Goal: Task Accomplishment & Management: Manage account settings

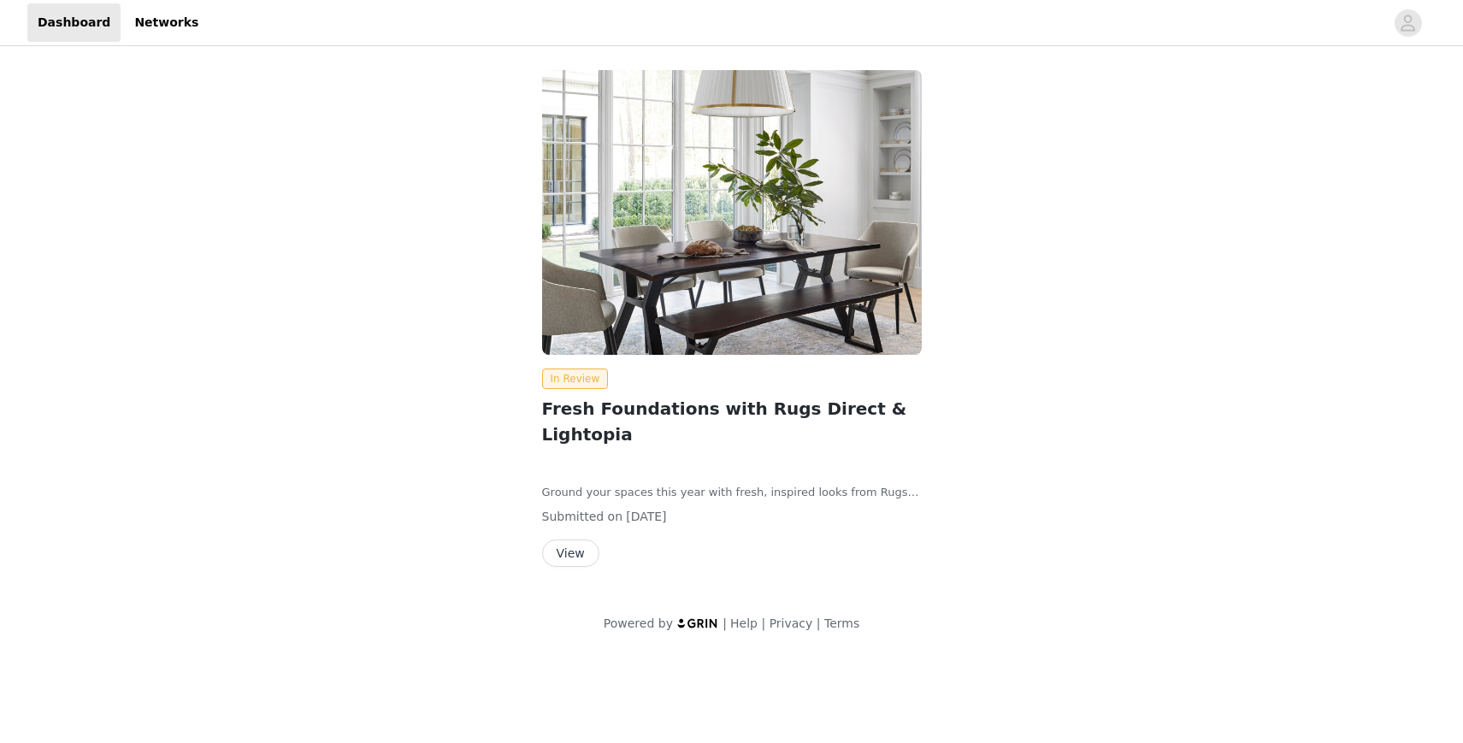
click at [576, 539] on button "View" at bounding box center [570, 552] width 57 height 27
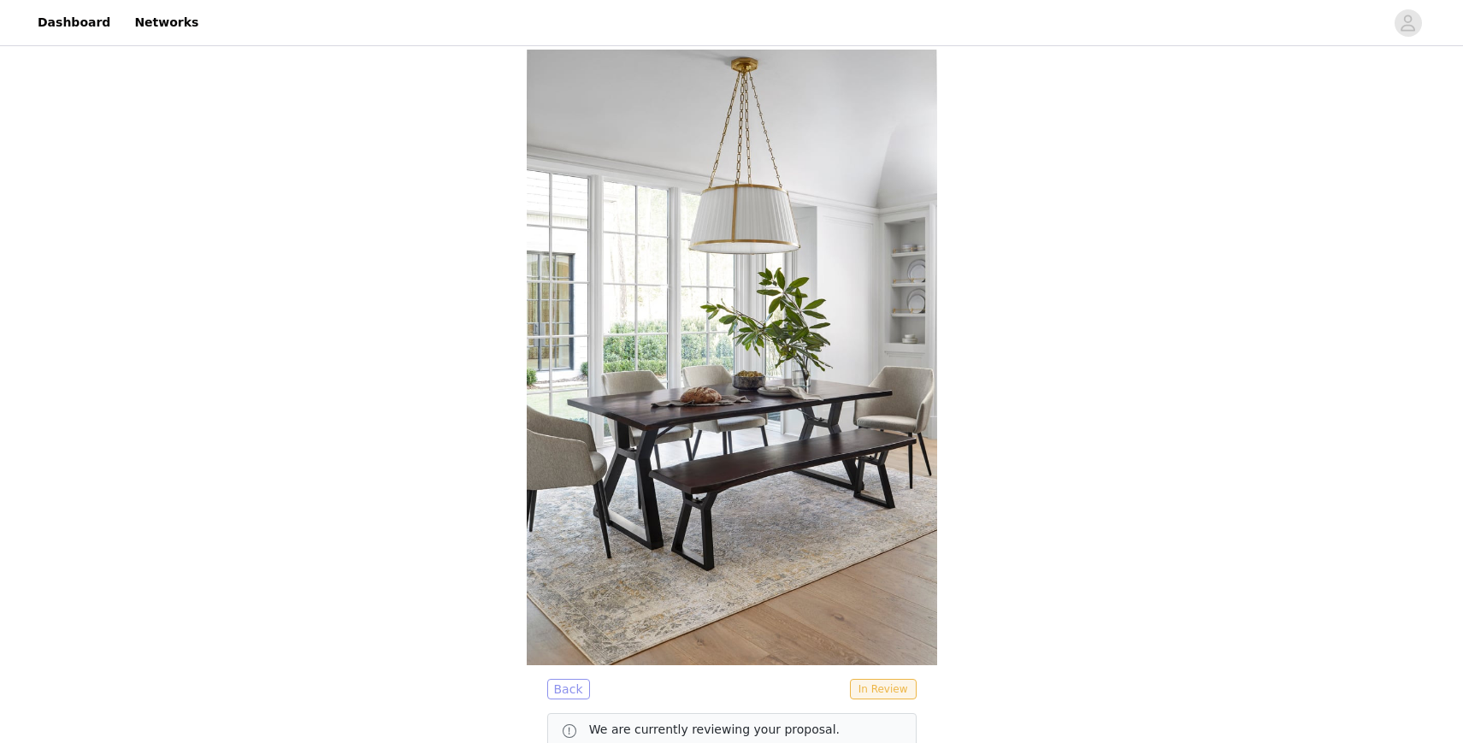
click at [575, 679] on button "Back" at bounding box center [568, 689] width 43 height 21
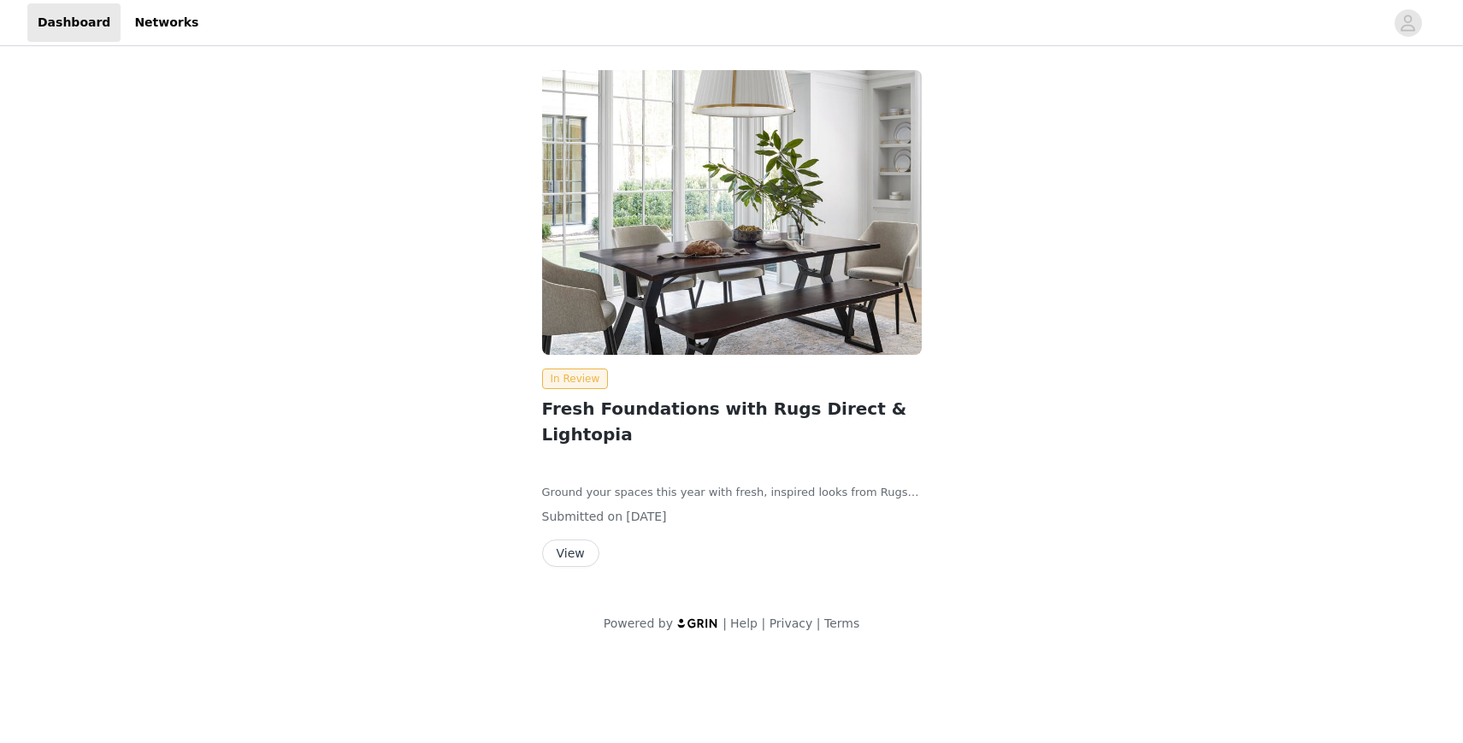
click at [572, 539] on button "View" at bounding box center [570, 552] width 57 height 27
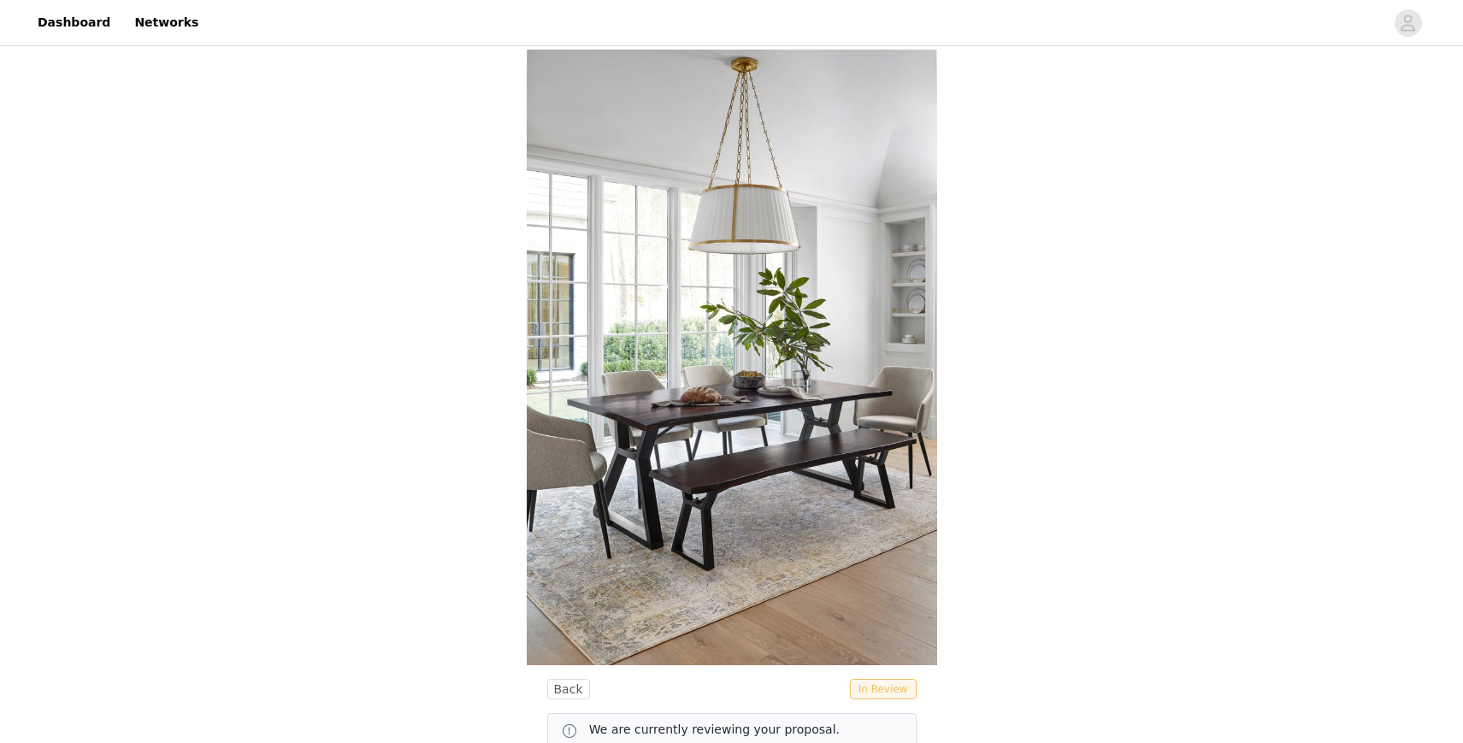
click at [910, 679] on span "In Review" at bounding box center [883, 689] width 67 height 21
click at [733, 250] on img at bounding box center [732, 358] width 410 height 616
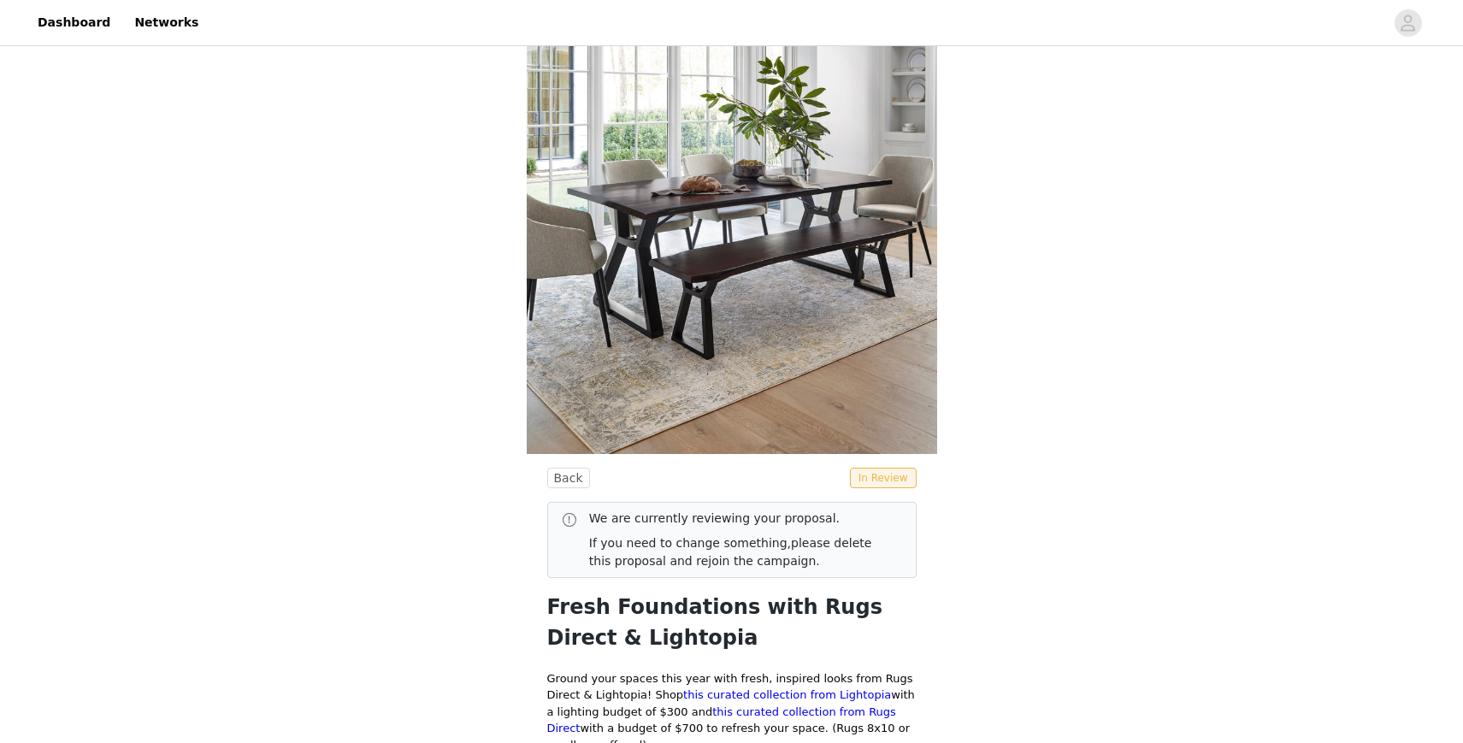
scroll to position [218, 0]
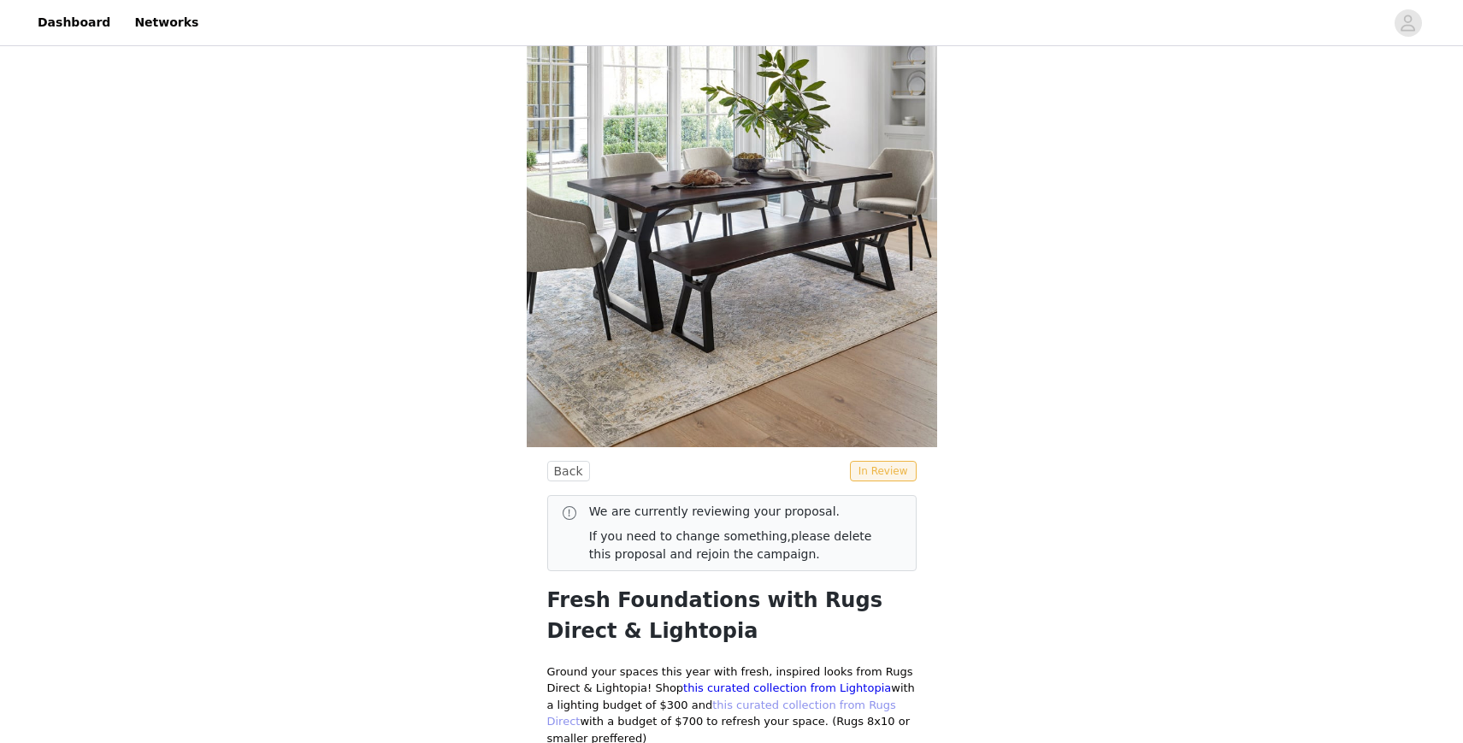
click at [747, 698] on link "this curated collection from Rugs Direct" at bounding box center [721, 713] width 349 height 30
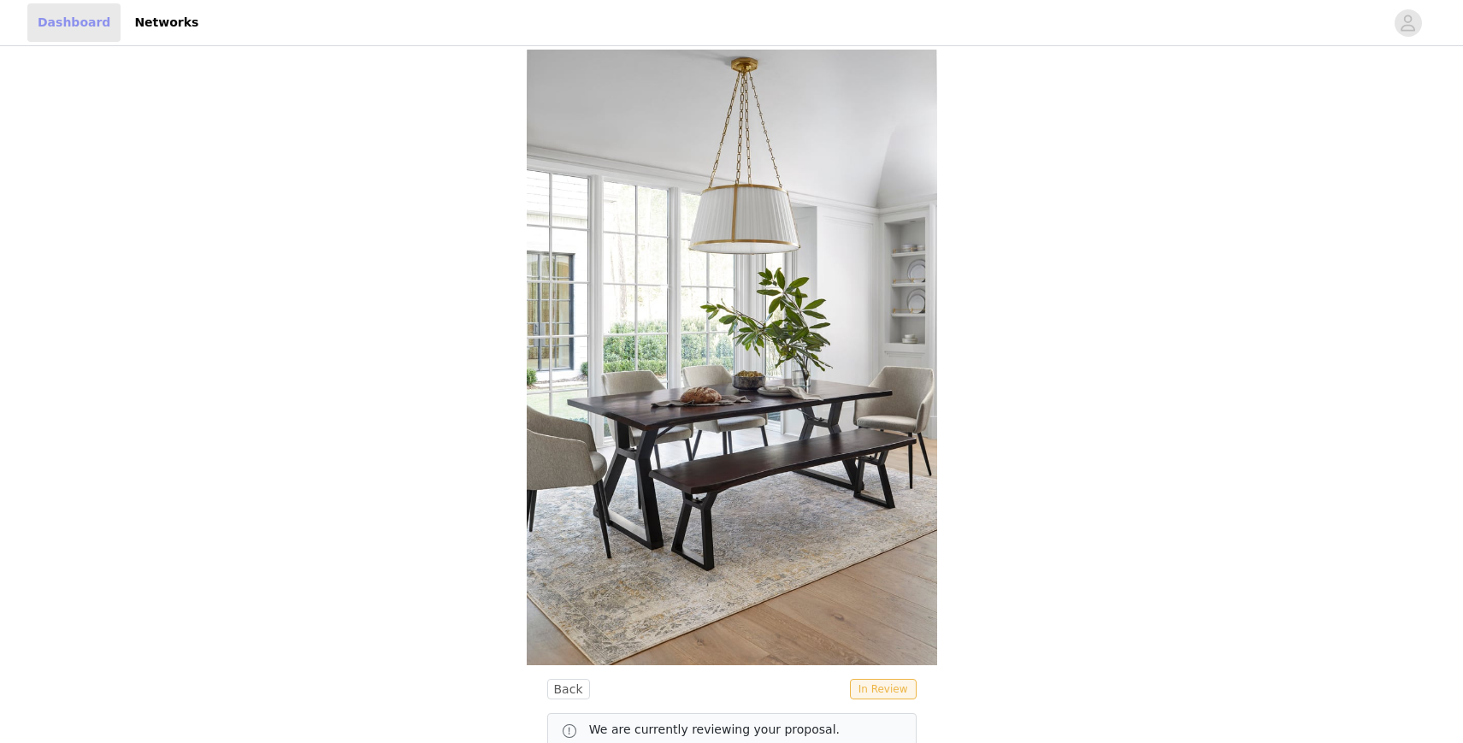
scroll to position [0, 0]
click at [88, 21] on link "Dashboard" at bounding box center [73, 22] width 93 height 38
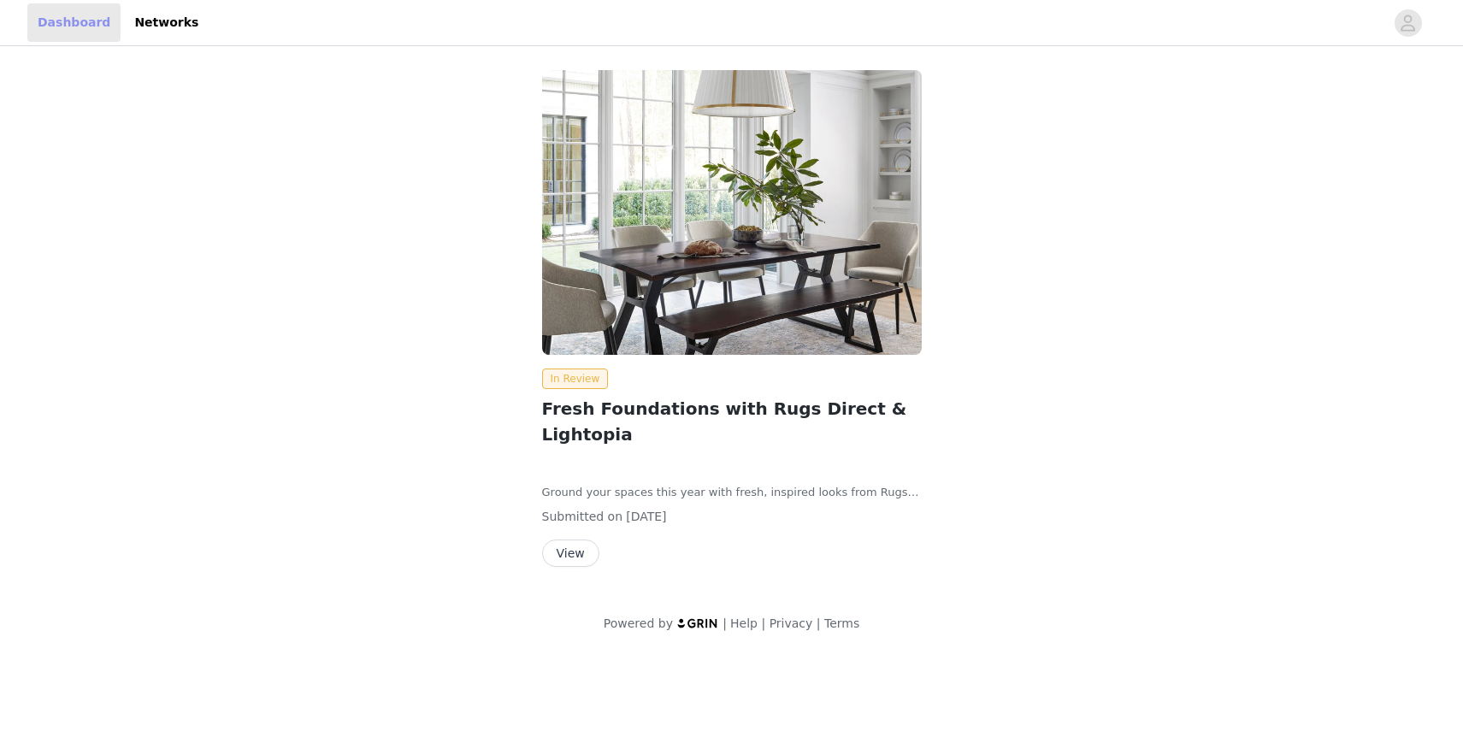
click at [62, 24] on link "Dashboard" at bounding box center [73, 22] width 93 height 38
click at [153, 19] on link "Networks" at bounding box center [166, 22] width 85 height 38
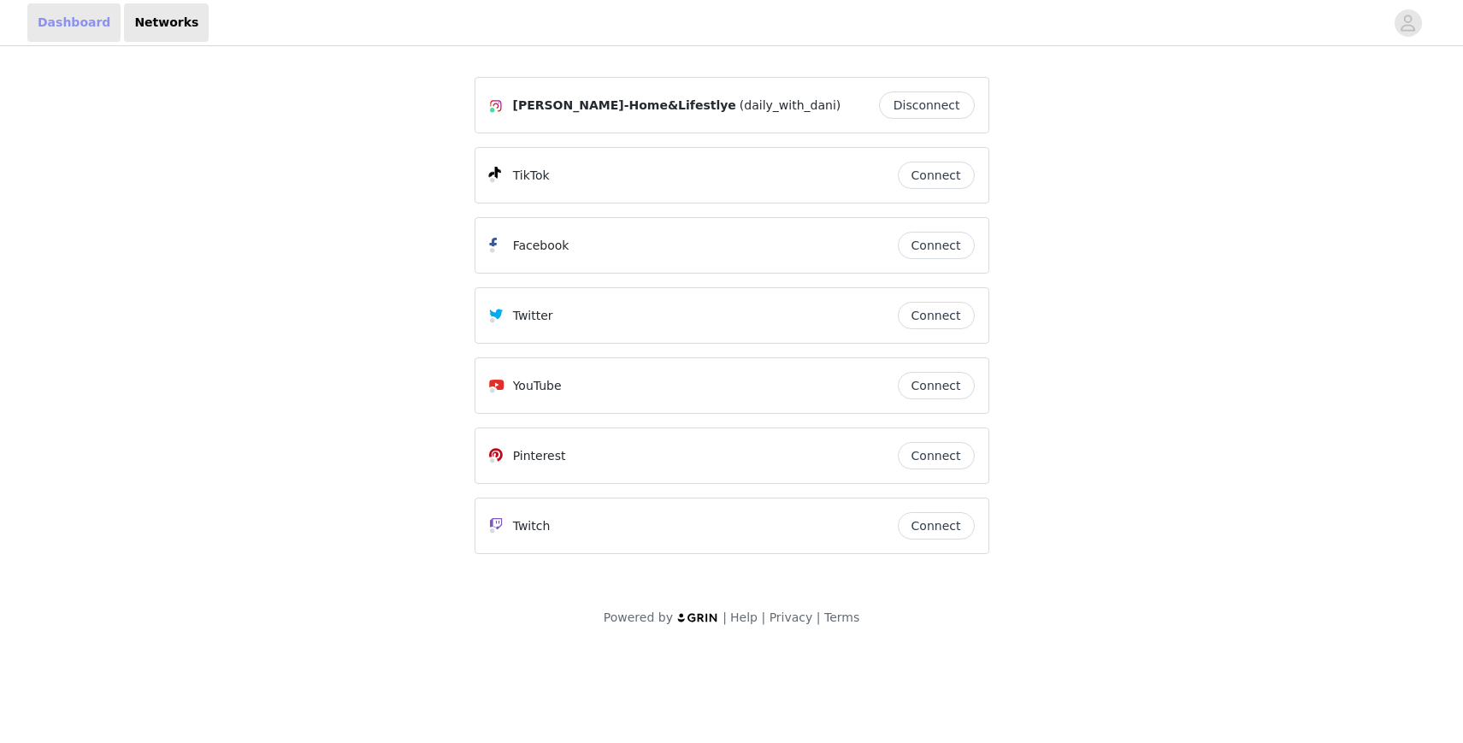
click at [68, 28] on link "Dashboard" at bounding box center [73, 22] width 93 height 38
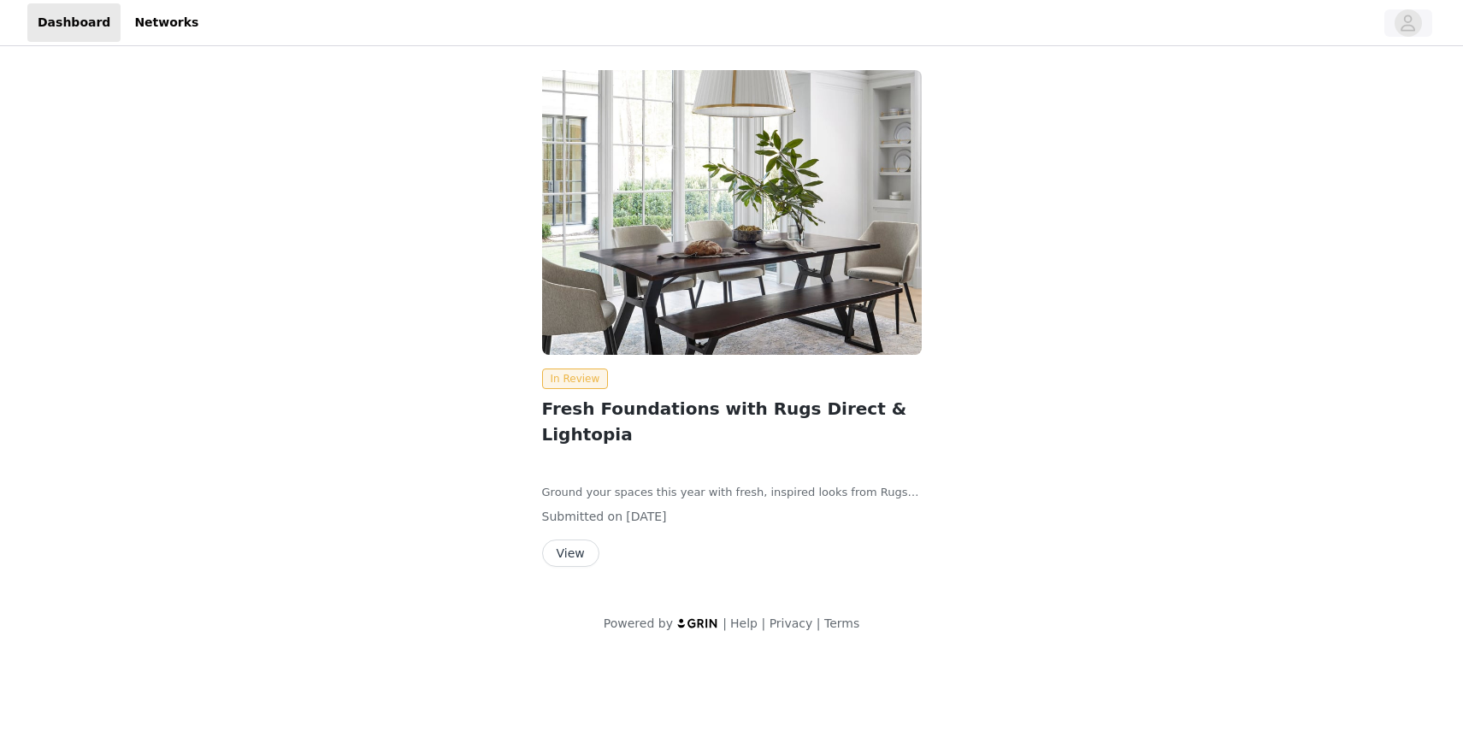
click at [1407, 19] on icon "avatar" at bounding box center [1407, 22] width 16 height 27
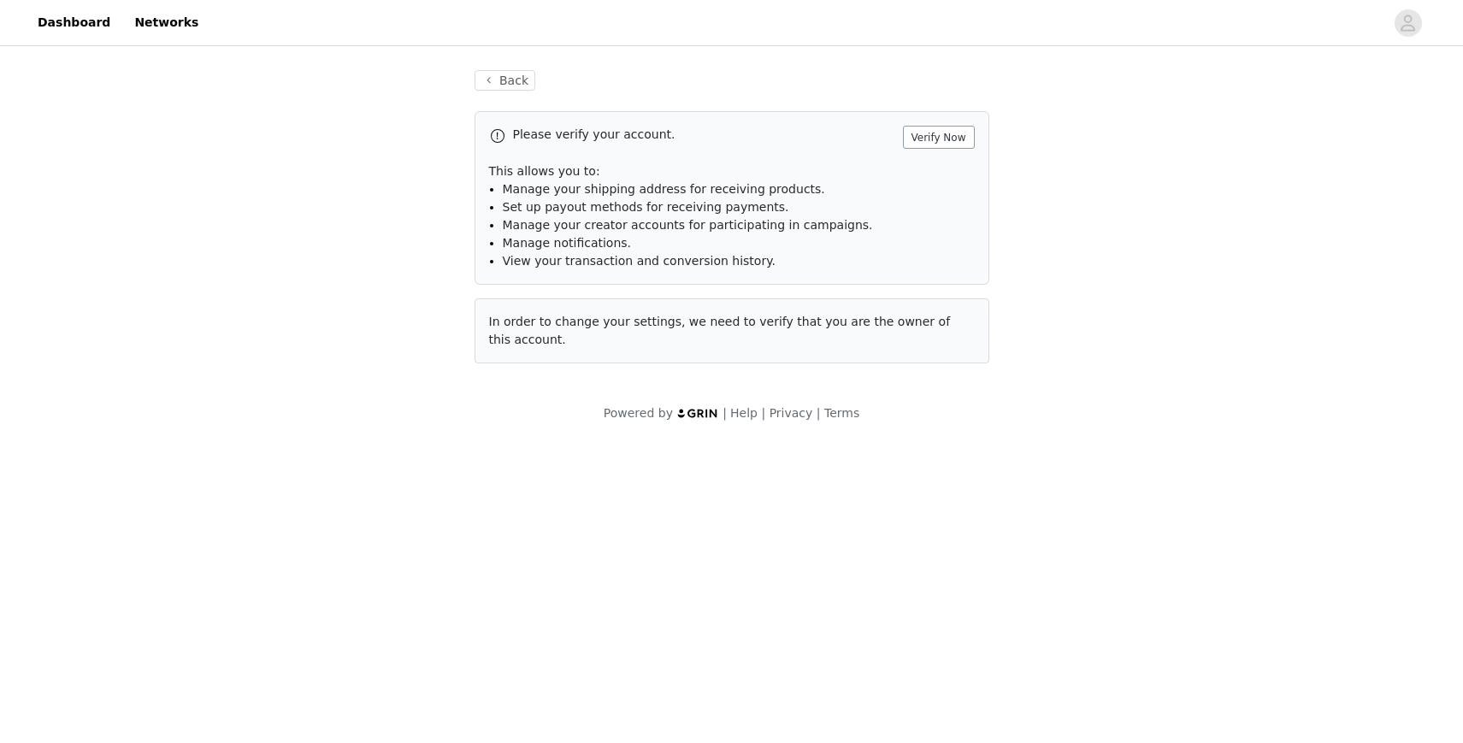
click at [929, 133] on button "Verify Now" at bounding box center [939, 137] width 72 height 23
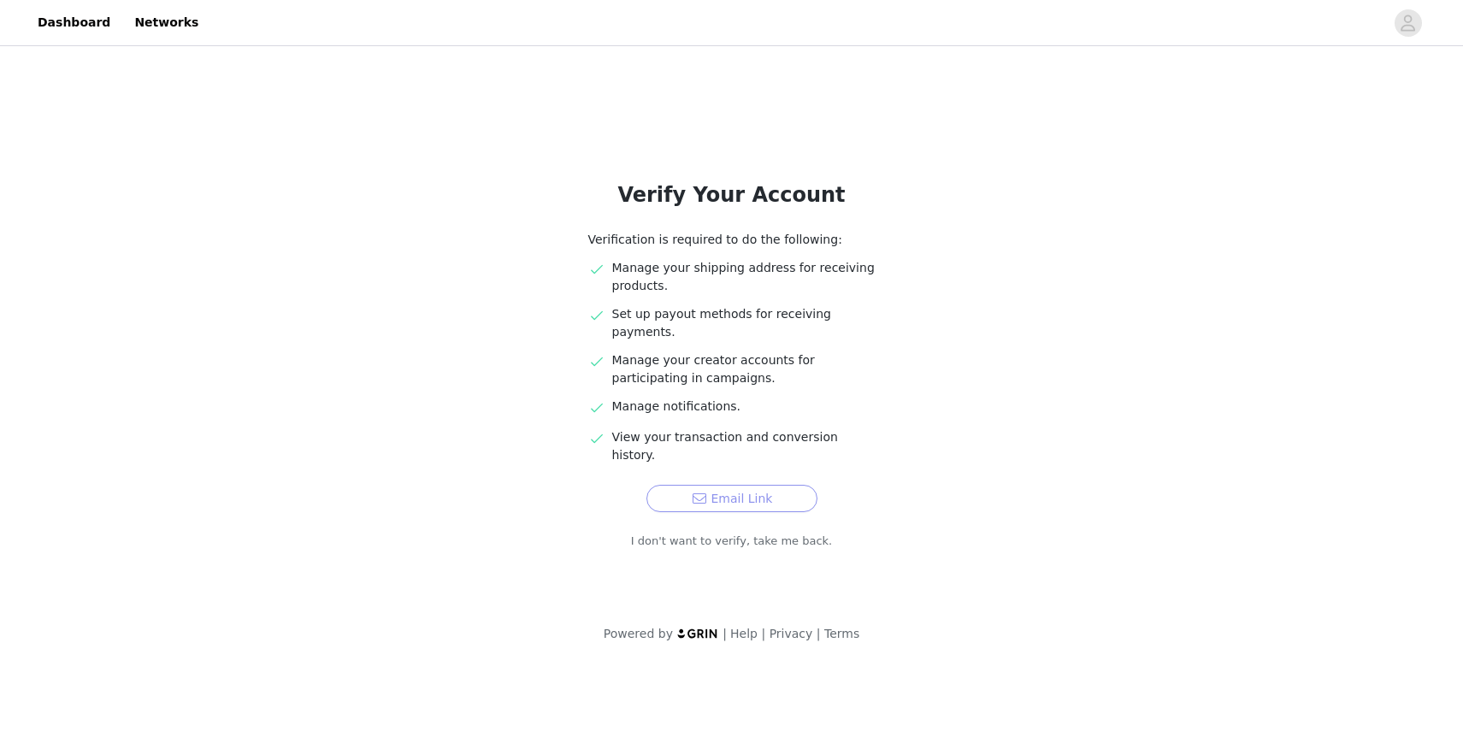
click at [745, 485] on button "Email Link" at bounding box center [731, 498] width 171 height 27
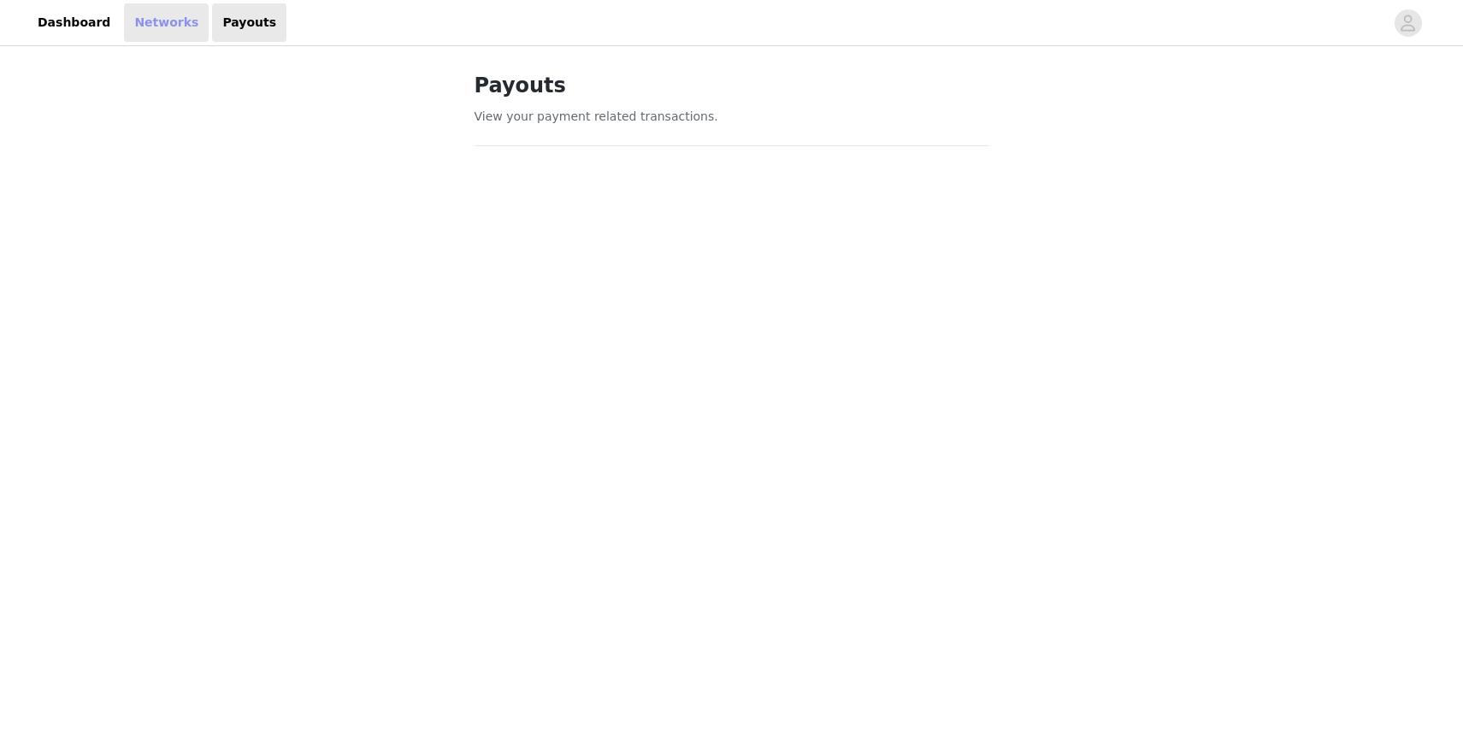
click at [153, 26] on link "Networks" at bounding box center [166, 22] width 85 height 38
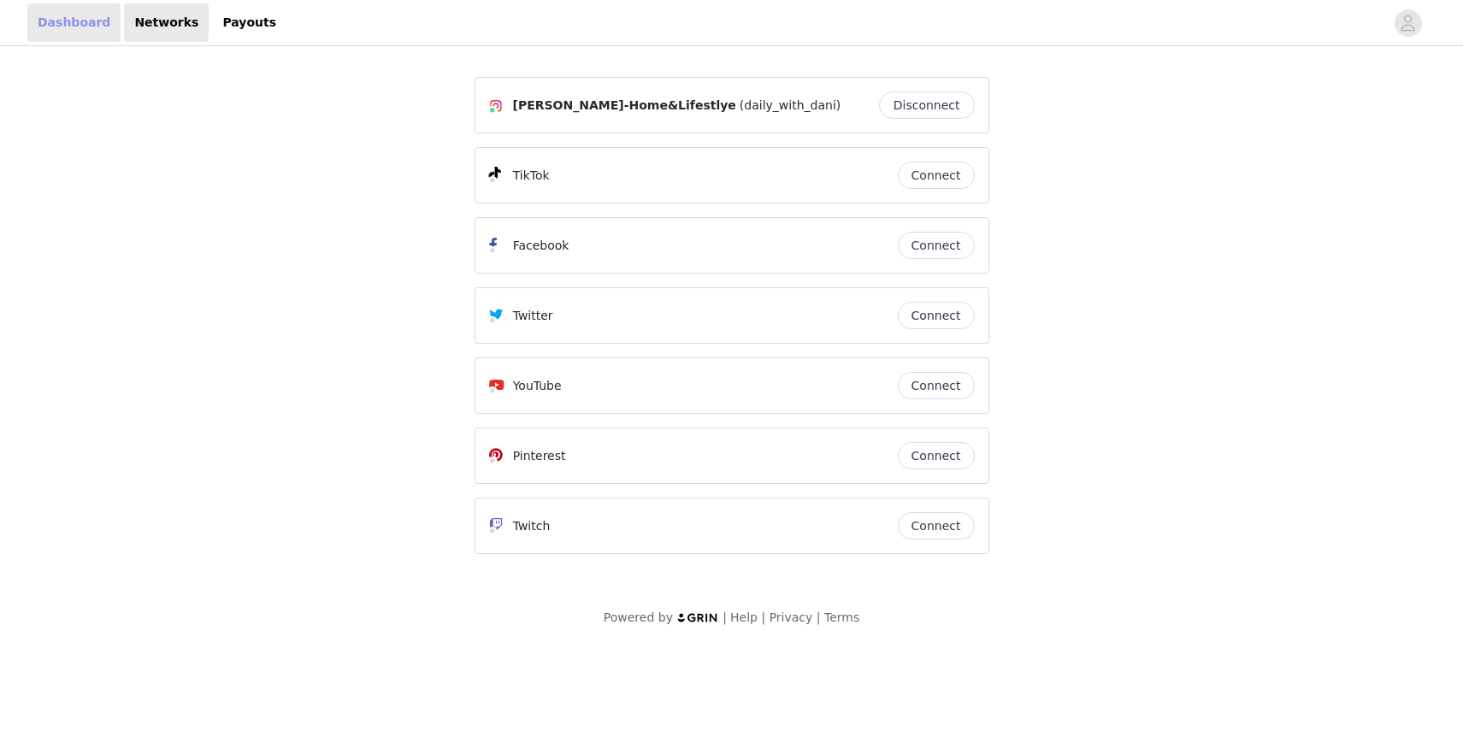
click at [51, 29] on link "Dashboard" at bounding box center [73, 22] width 93 height 38
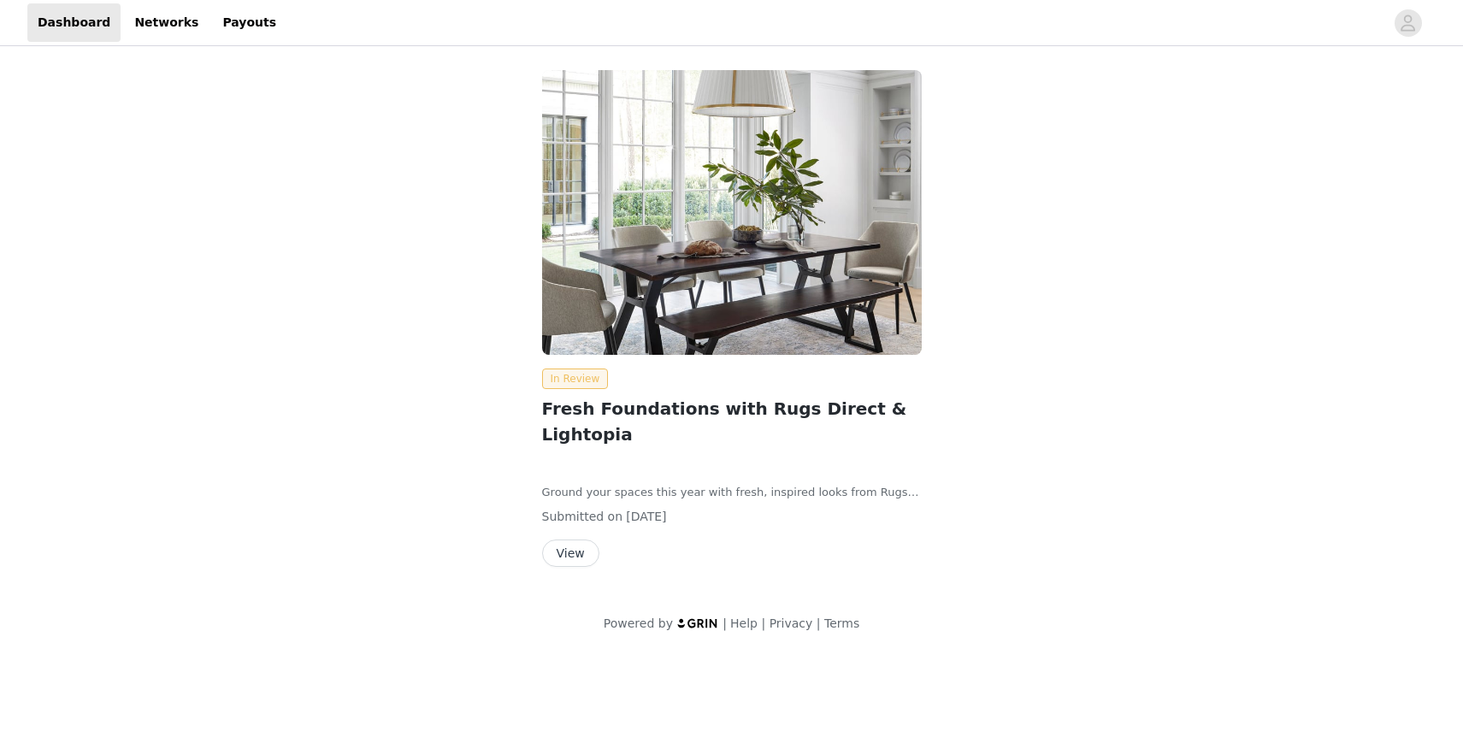
click at [562, 379] on span "In Review" at bounding box center [575, 378] width 67 height 21
click at [1405, 27] on icon "avatar" at bounding box center [1407, 22] width 16 height 27
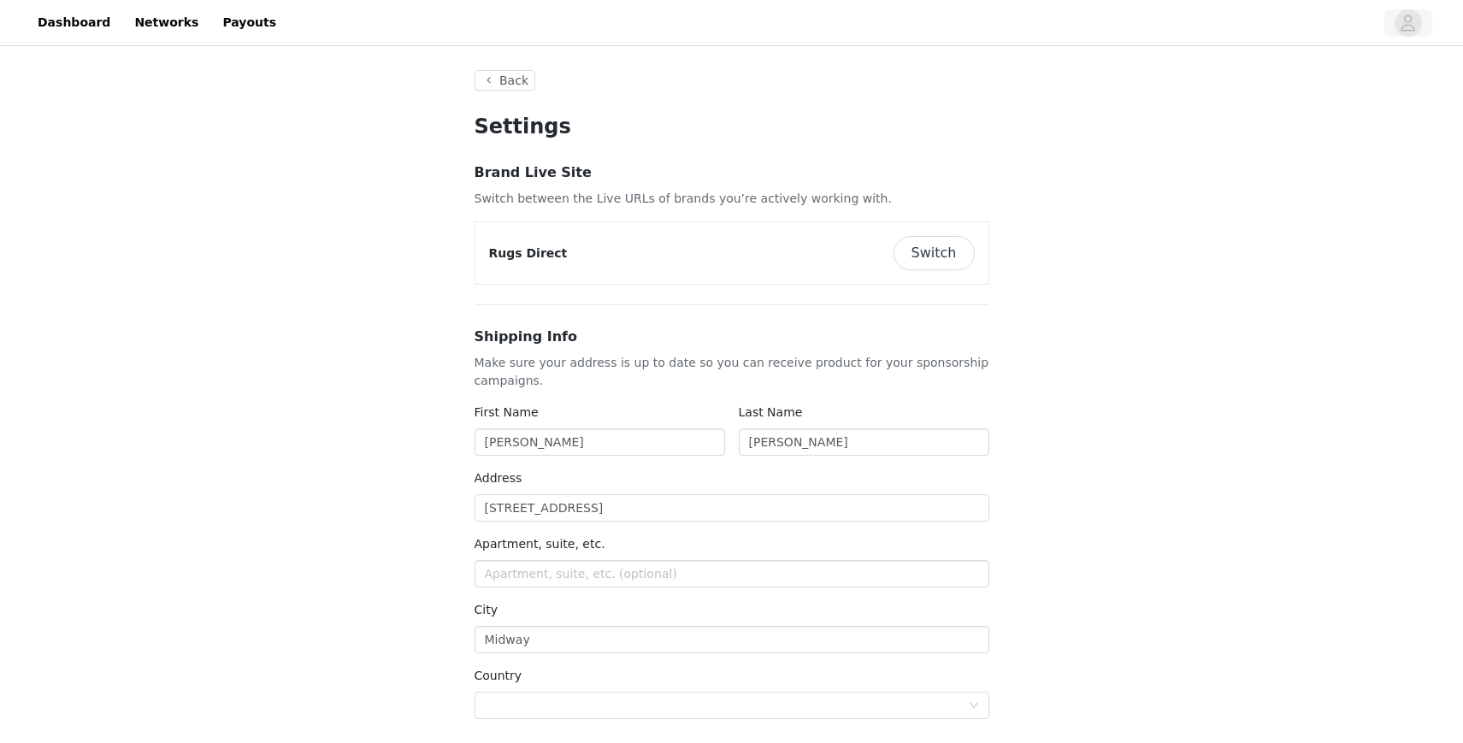
type input "+1 ([GEOGRAPHIC_DATA])"
click at [513, 80] on button "Back" at bounding box center [505, 80] width 62 height 21
click at [79, 17] on link "Dashboard" at bounding box center [73, 22] width 93 height 38
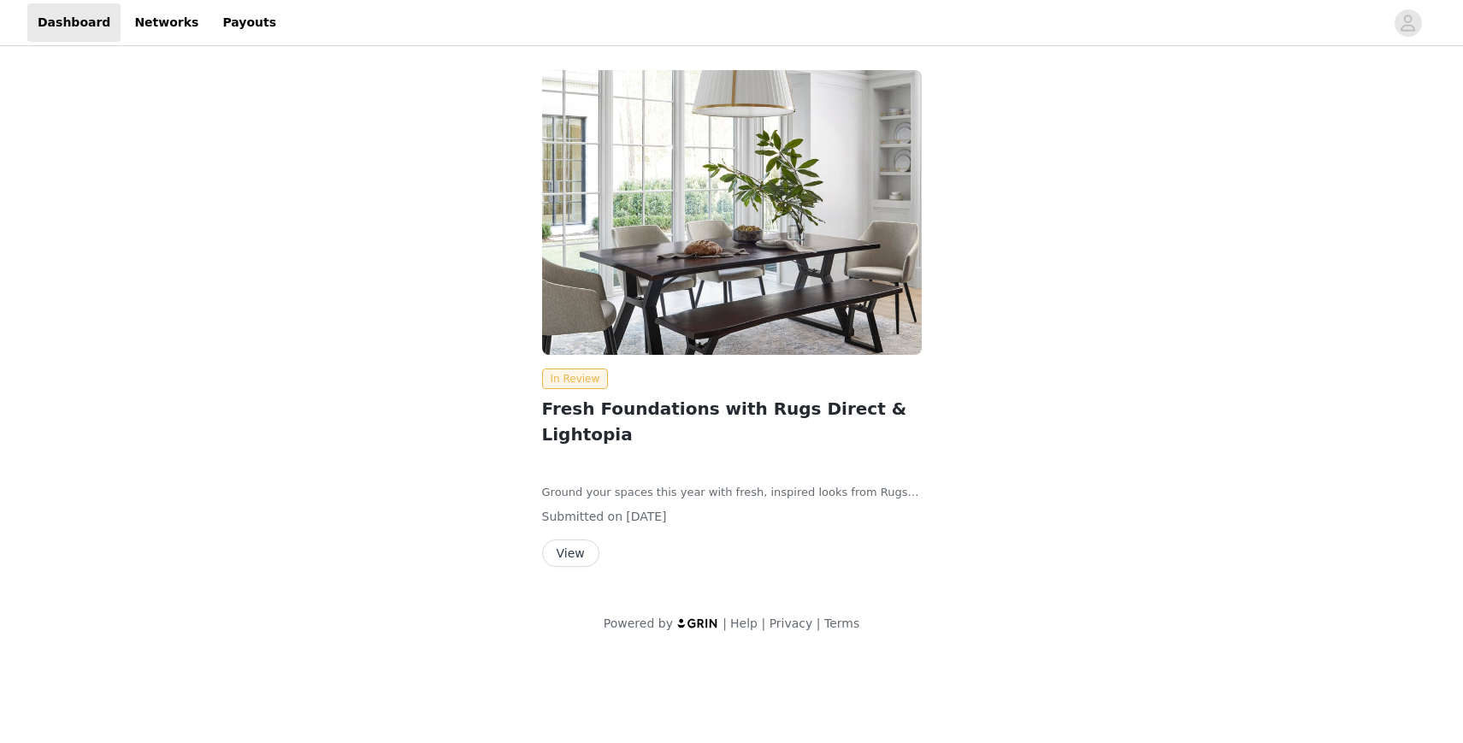
click at [574, 539] on button "View" at bounding box center [570, 552] width 57 height 27
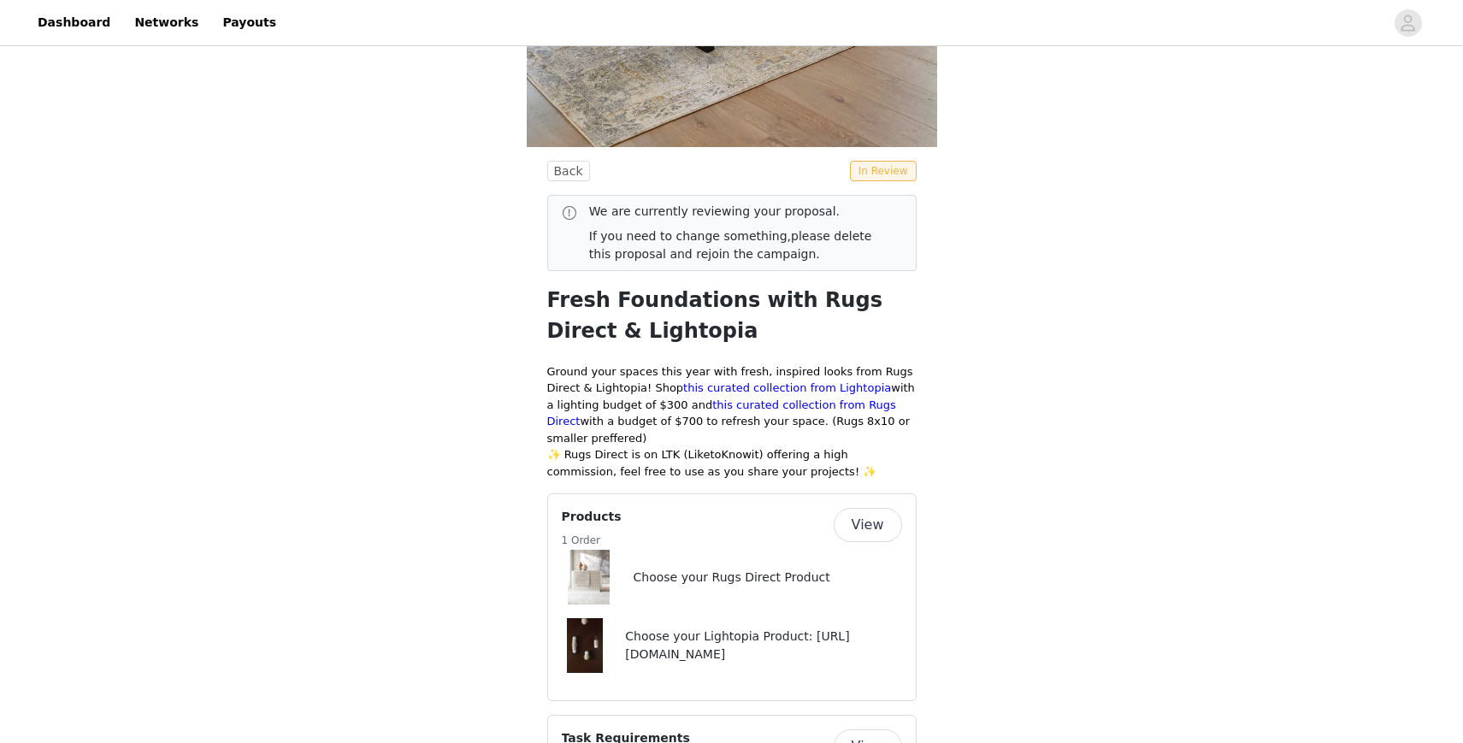
scroll to position [521, 0]
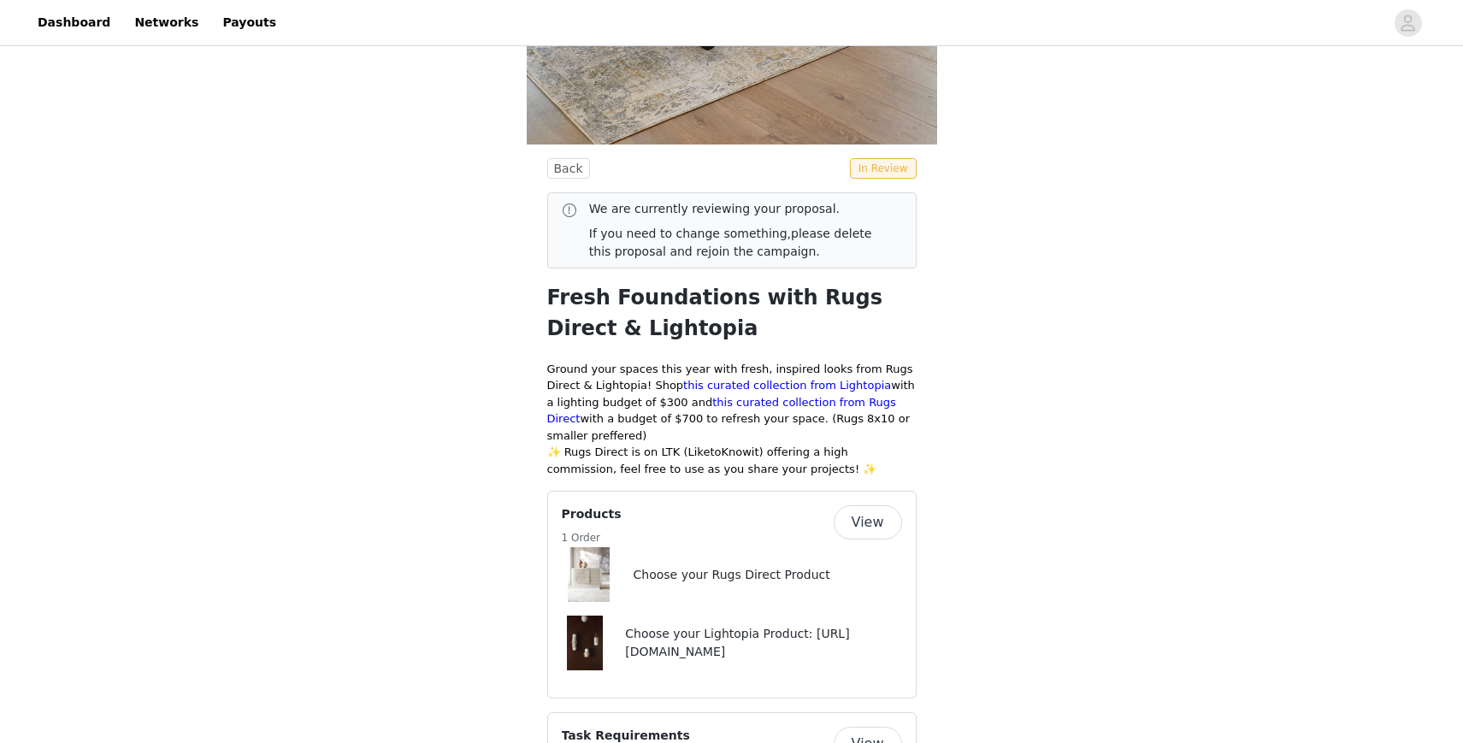
click at [873, 505] on button "View" at bounding box center [867, 522] width 68 height 34
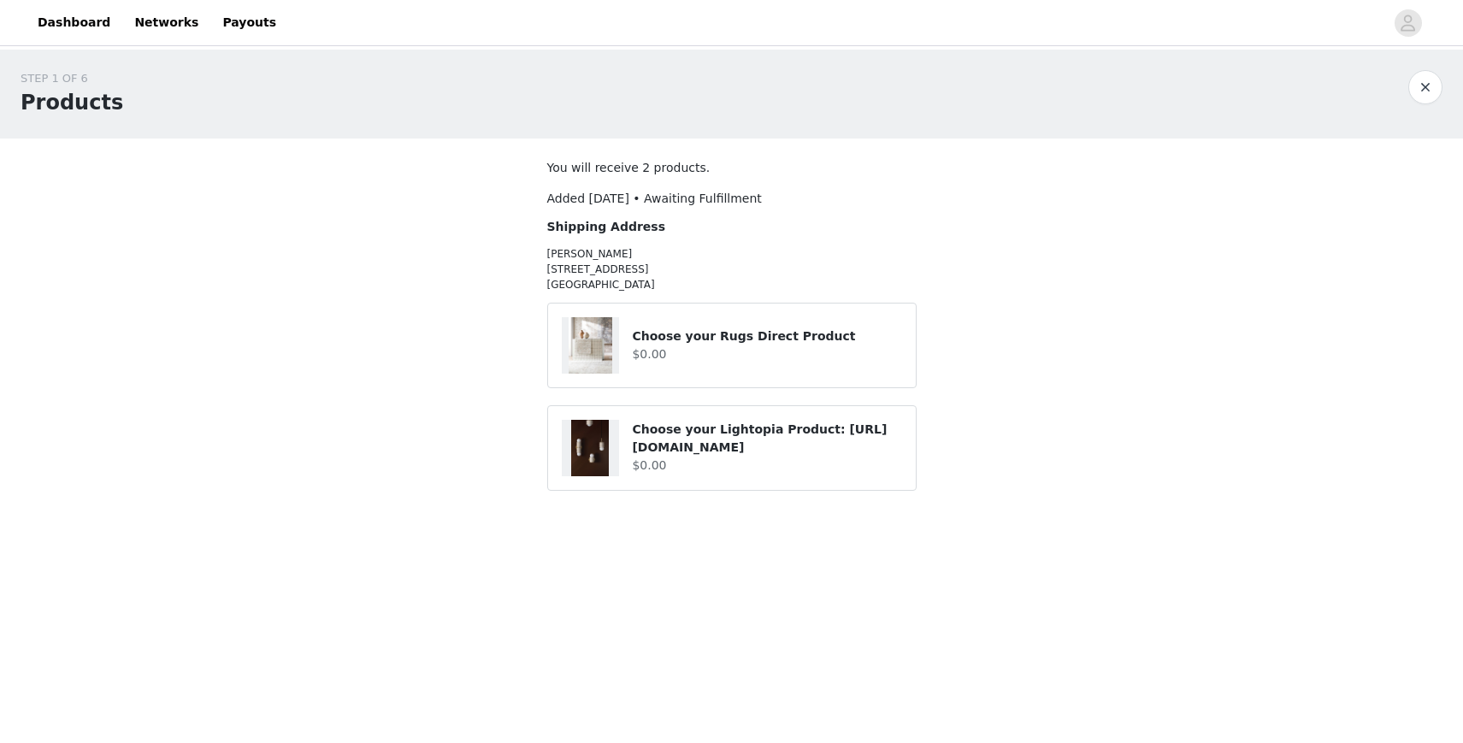
click at [817, 358] on h4 "$0.00" at bounding box center [766, 354] width 269 height 18
click at [1421, 90] on button "button" at bounding box center [1425, 87] width 34 height 34
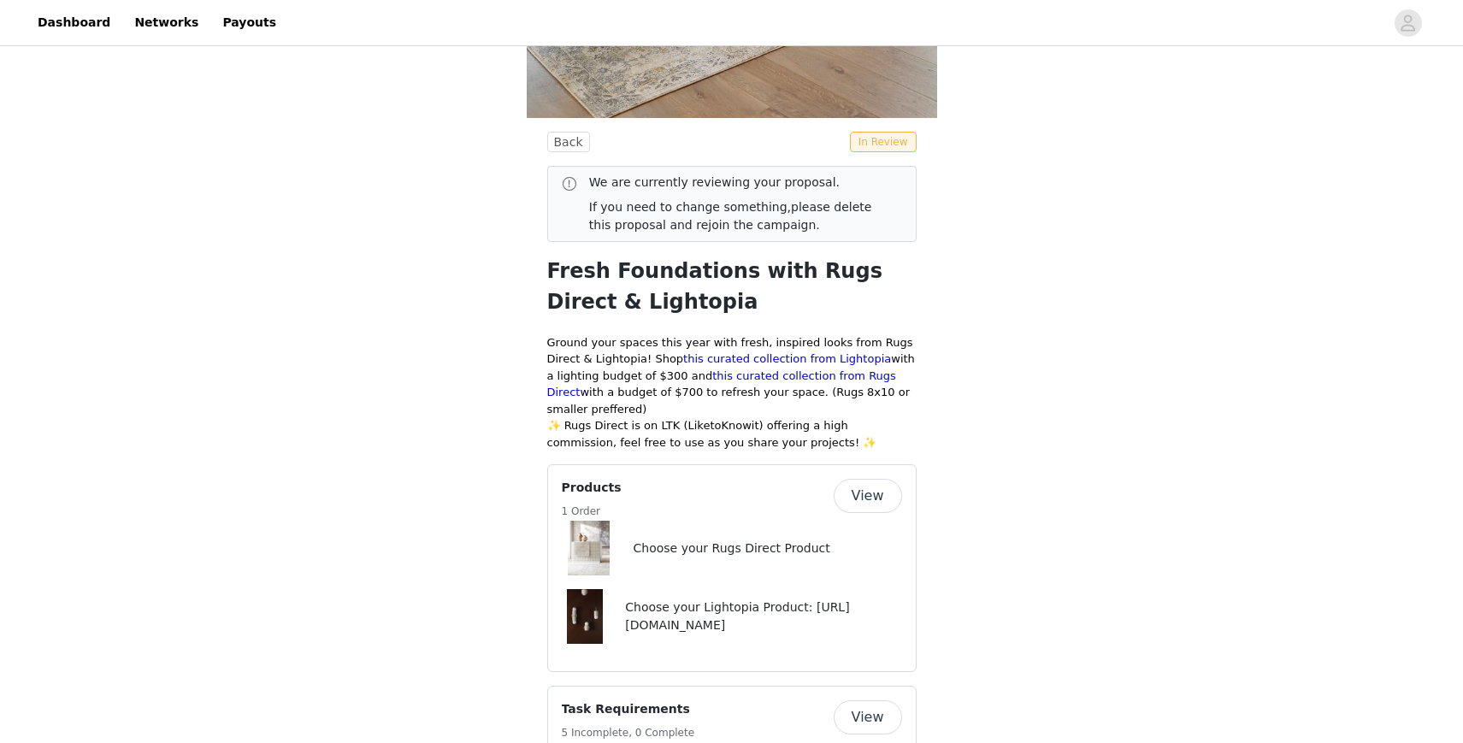
scroll to position [550, 0]
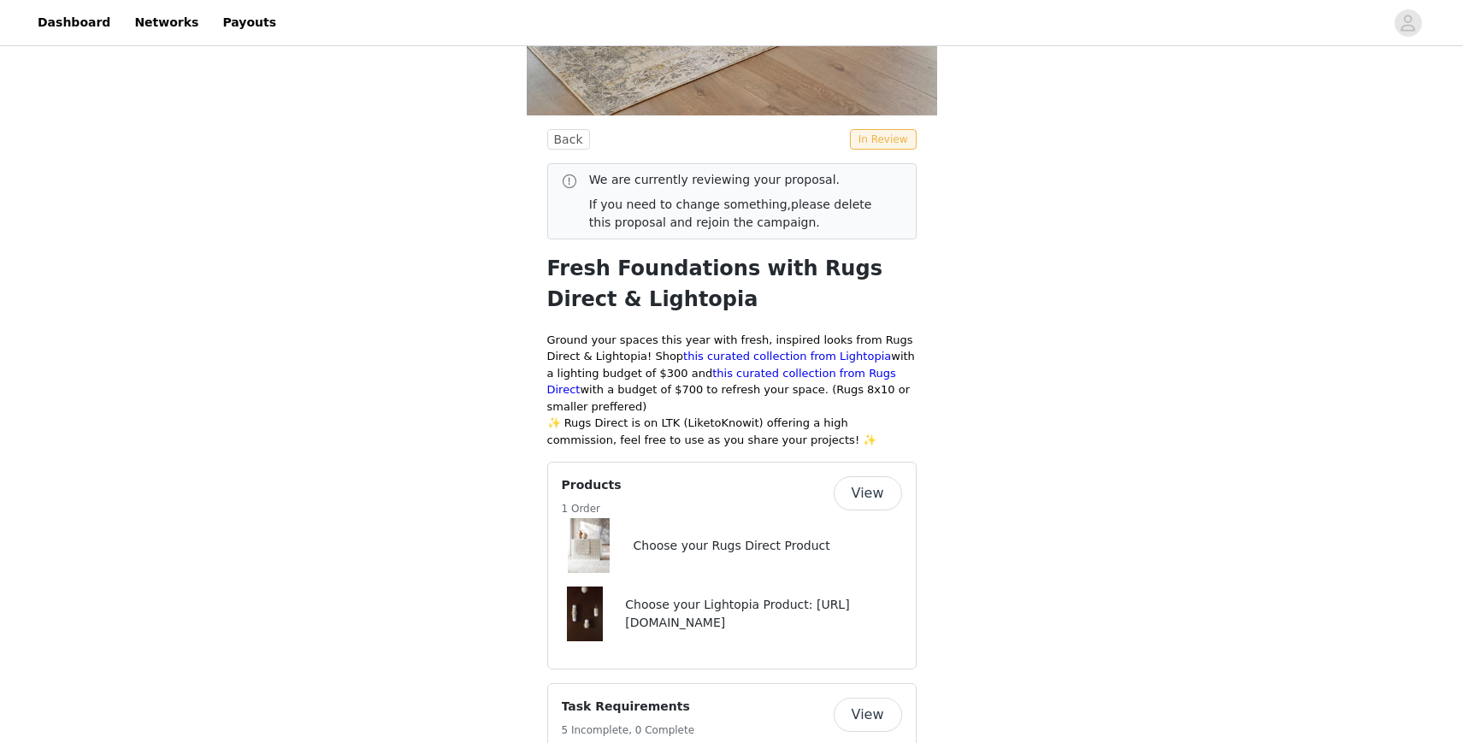
click at [866, 698] on button "View" at bounding box center [867, 715] width 68 height 34
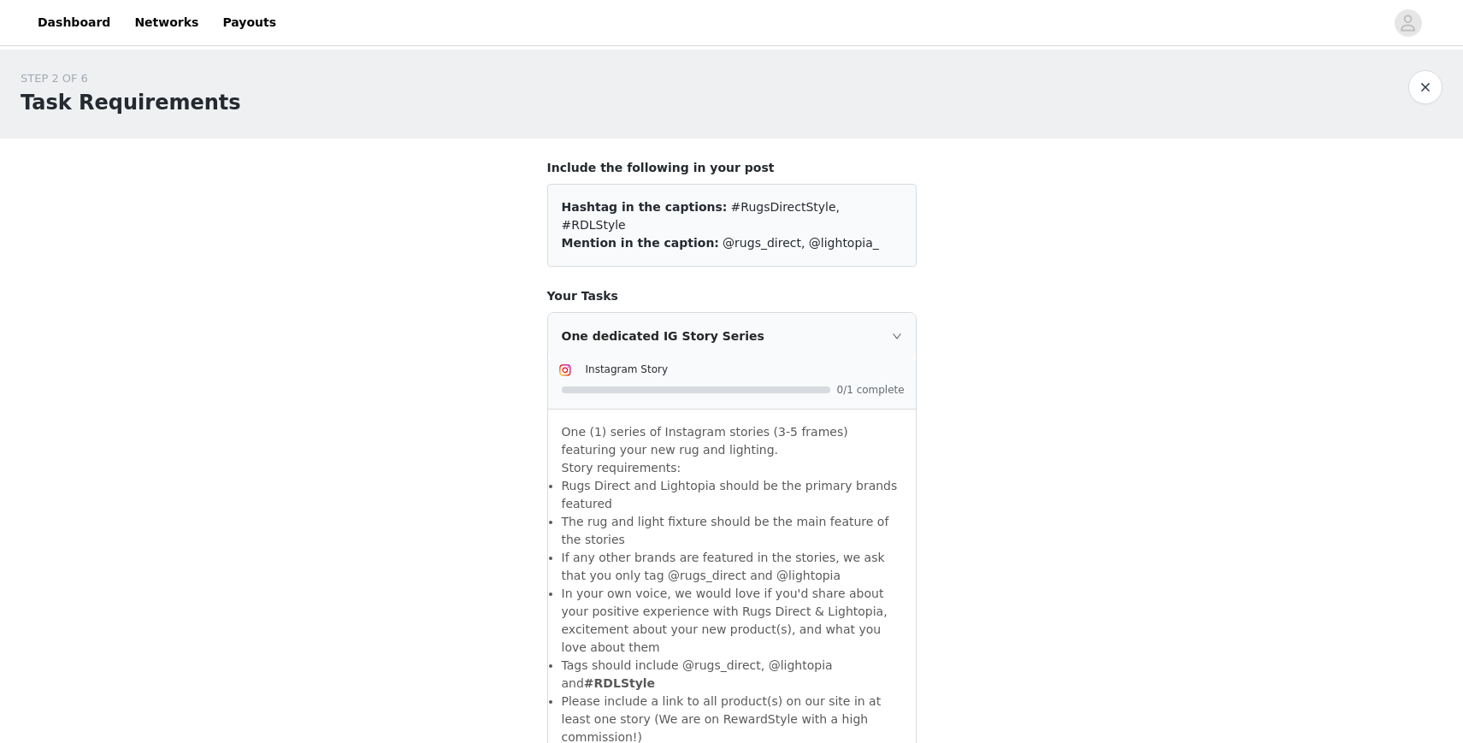
click at [1425, 91] on button "button" at bounding box center [1425, 87] width 34 height 34
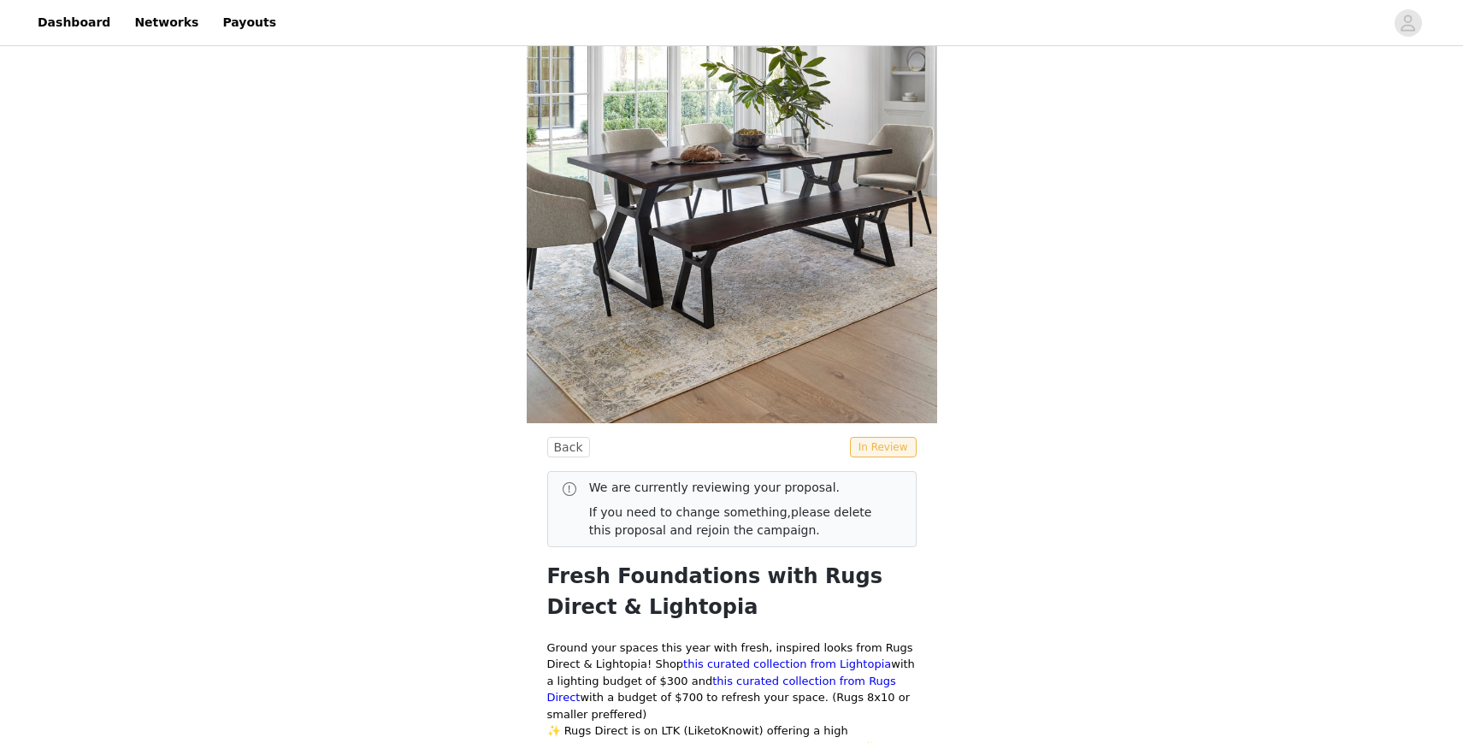
scroll to position [244, 0]
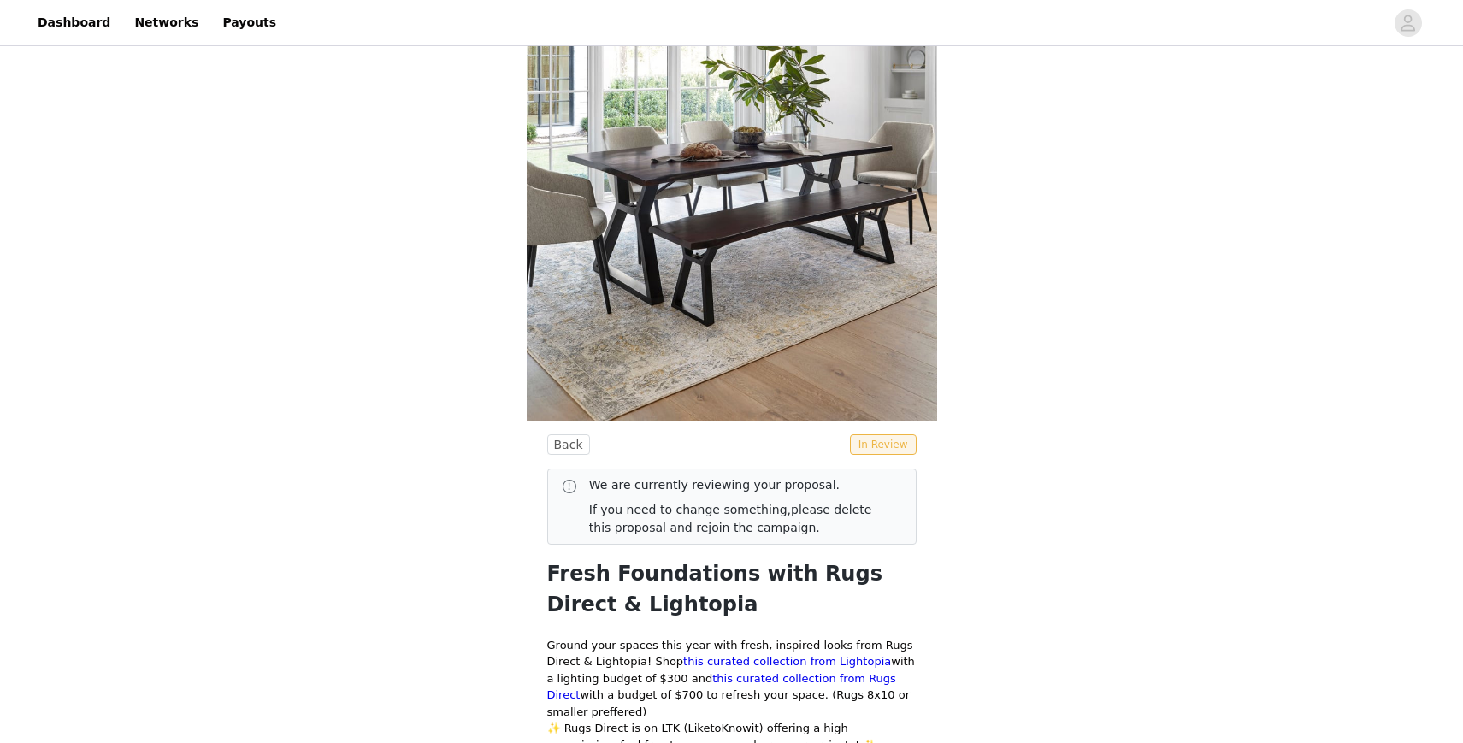
click at [572, 476] on span at bounding box center [569, 486] width 17 height 21
click at [570, 476] on span at bounding box center [569, 486] width 17 height 21
click at [567, 476] on span at bounding box center [569, 486] width 17 height 21
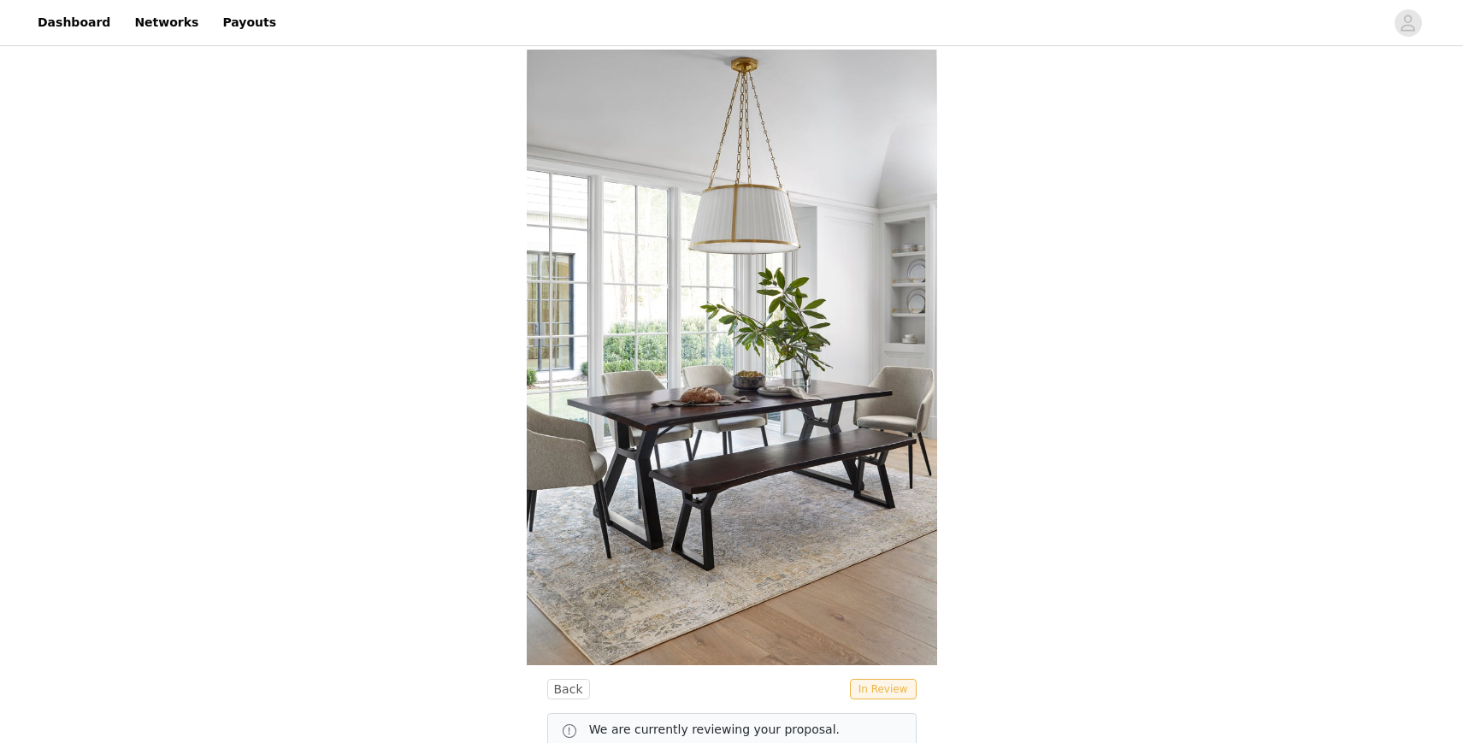
scroll to position [0, 0]
